Goal: Task Accomplishment & Management: Manage account settings

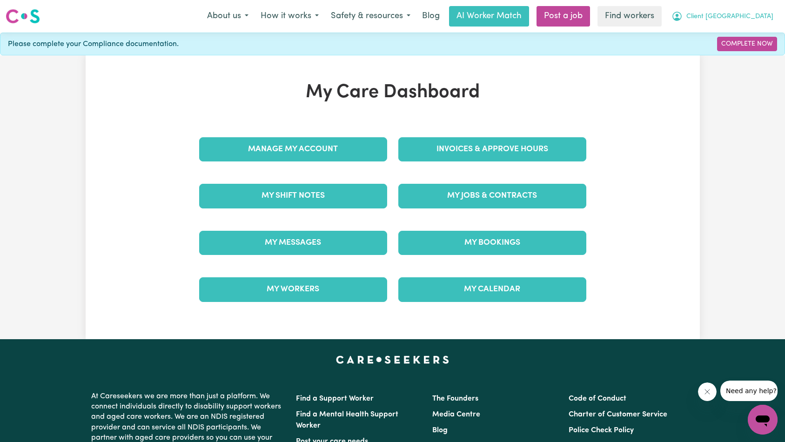
click at [750, 15] on span "Client [GEOGRAPHIC_DATA]" at bounding box center [729, 17] width 87 height 10
click at [737, 37] on link "My Dashboard" at bounding box center [741, 36] width 73 height 18
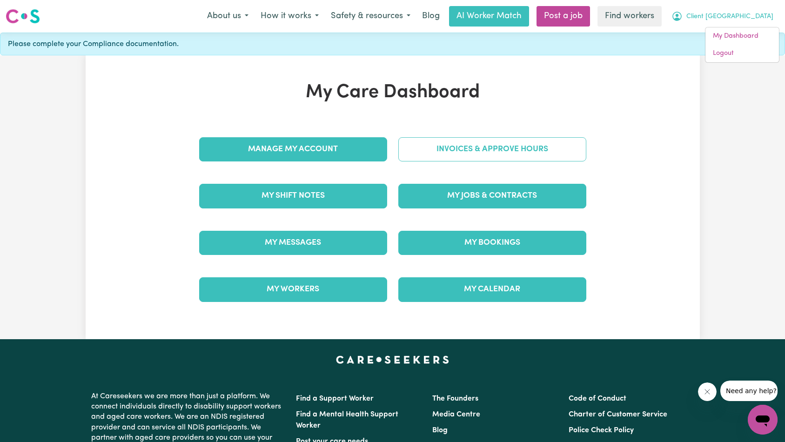
click at [533, 147] on link "Invoices & Approve Hours" at bounding box center [492, 149] width 188 height 24
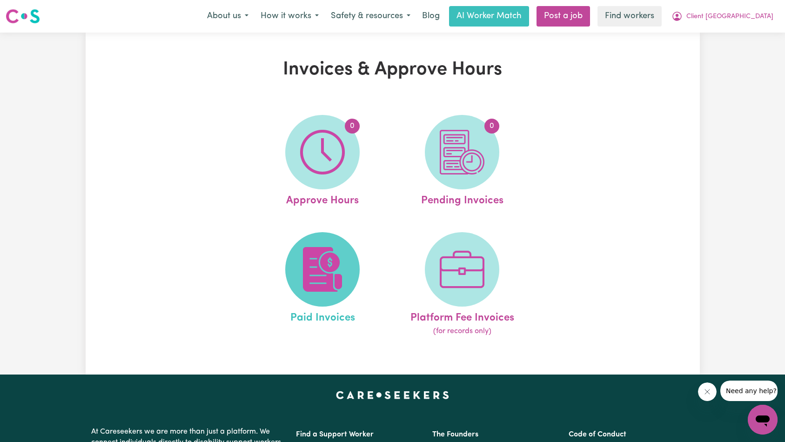
click at [323, 303] on span at bounding box center [322, 269] width 74 height 74
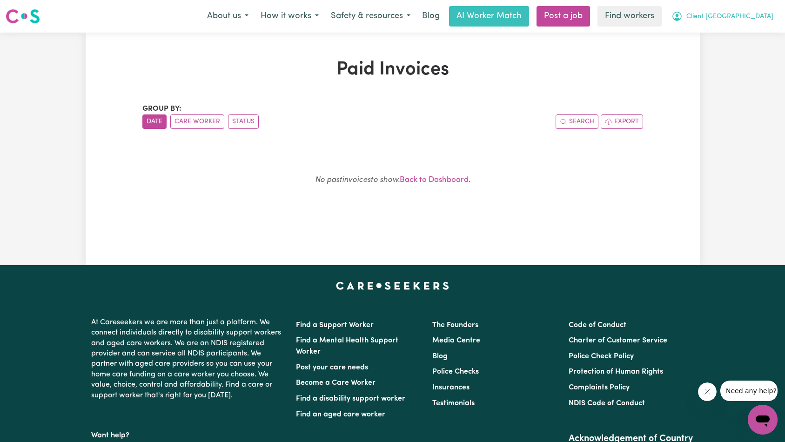
click at [756, 15] on span "Client [GEOGRAPHIC_DATA]" at bounding box center [729, 17] width 87 height 10
click at [740, 52] on link "Logout" at bounding box center [741, 54] width 73 height 18
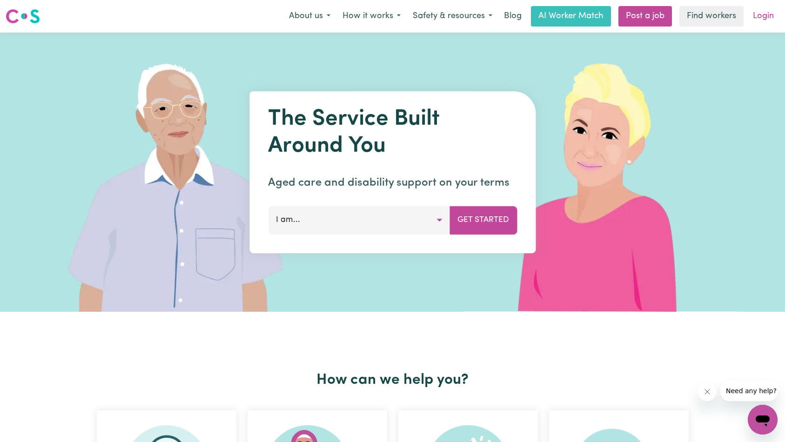
click at [763, 13] on link "Login" at bounding box center [763, 16] width 32 height 20
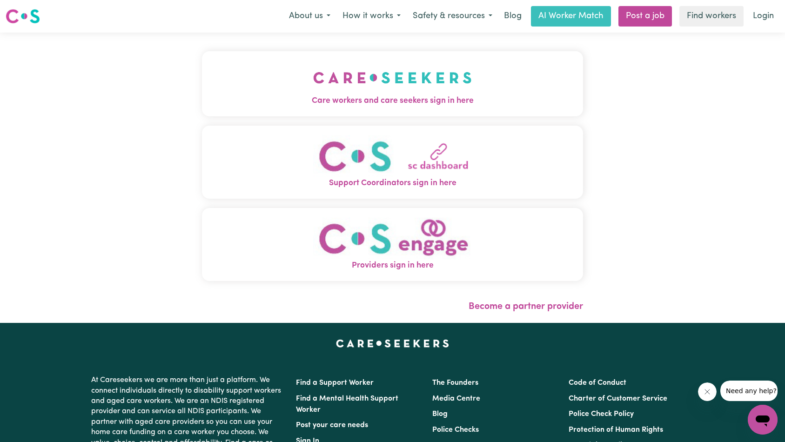
click at [202, 53] on button "Care workers and care seekers sign in here" at bounding box center [392, 83] width 381 height 65
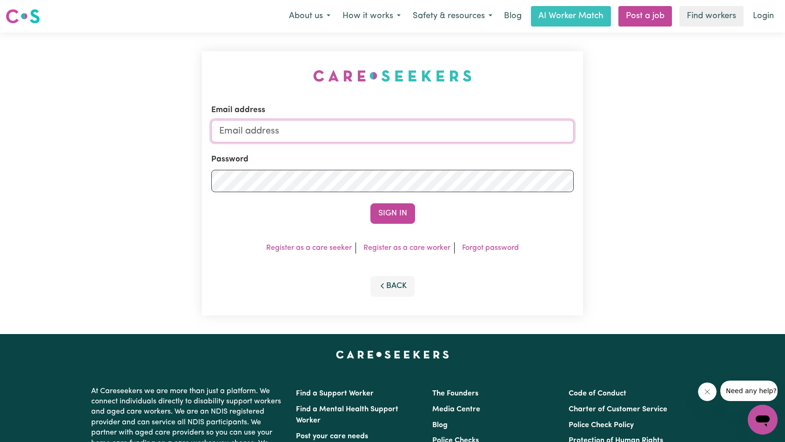
click at [330, 126] on input "Email address" at bounding box center [392, 131] width 363 height 22
paste input "[EMAIL_ADDRESS][DOMAIN_NAME]"
type input "[EMAIL_ADDRESS][DOMAIN_NAME]"
click at [396, 208] on button "Sign In" at bounding box center [392, 213] width 45 height 20
